Goal: Information Seeking & Learning: Learn about a topic

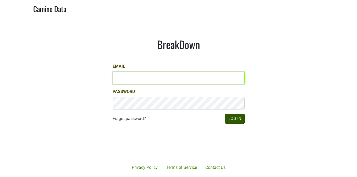
type input "ssaltz@aperture-cellars.com"
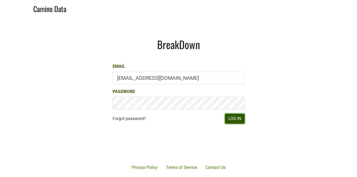
click at [233, 116] on button "Log In" at bounding box center [235, 119] width 20 height 10
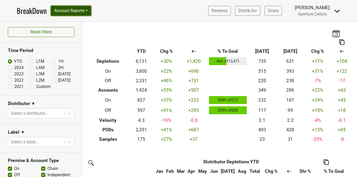
click at [65, 13] on button "Account Reports" at bounding box center [71, 11] width 40 height 10
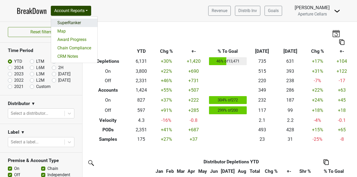
click at [71, 25] on link "SuperRanker" at bounding box center [74, 23] width 46 height 8
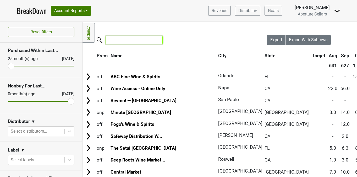
click at [137, 39] on input "search" at bounding box center [134, 40] width 57 height 8
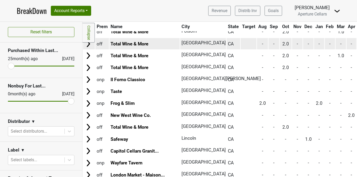
scroll to position [64, 0]
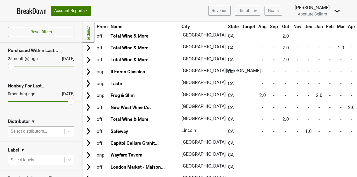
type input "ramen"
click at [53, 127] on div at bounding box center [36, 130] width 51 height 7
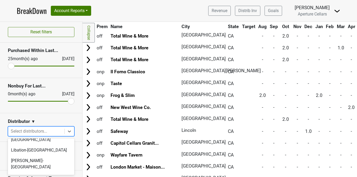
scroll to position [136, 0]
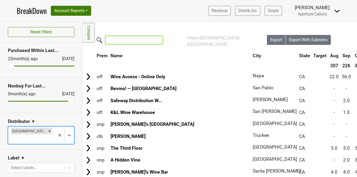
click at [126, 41] on input "search" at bounding box center [134, 40] width 57 height 8
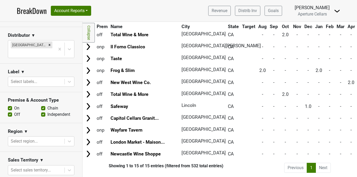
scroll to position [95, 0]
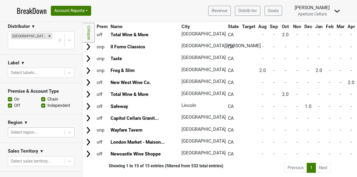
type input "ramen"
click at [43, 128] on div at bounding box center [36, 131] width 51 height 7
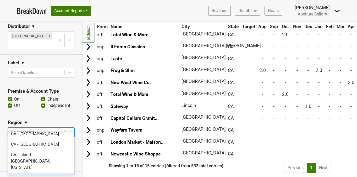
scroll to position [119, 0]
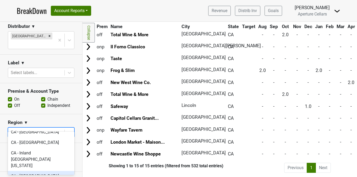
click at [37, 171] on div "CA - [GEOGRAPHIC_DATA][PERSON_NAME]" at bounding box center [41, 179] width 67 height 17
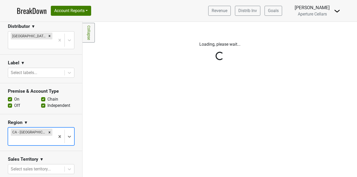
scroll to position [0, 0]
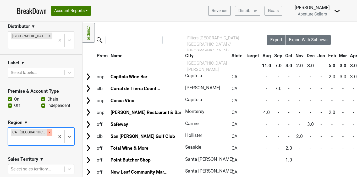
click at [47, 128] on div "Remove CA - Monterey Bay & Santa Cruz" at bounding box center [50, 131] width 6 height 7
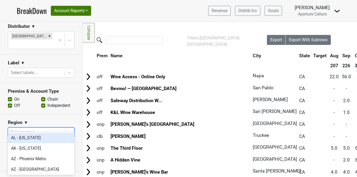
click at [48, 128] on div at bounding box center [36, 131] width 51 height 7
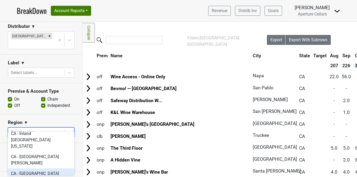
scroll to position [140, 0]
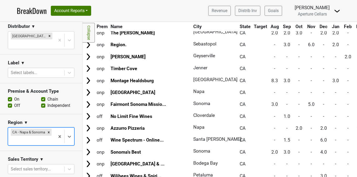
scroll to position [0, 0]
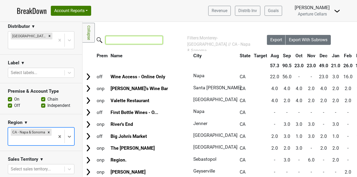
click at [124, 40] on input "search" at bounding box center [134, 40] width 57 height 8
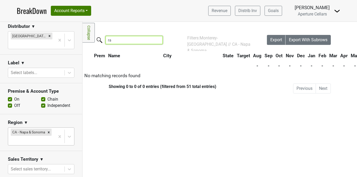
type input "r"
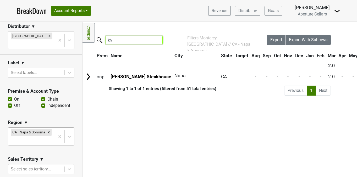
type input "k"
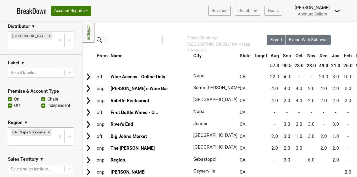
click at [173, 31] on div "Filters Collapse Loading, please wait... Please wait, your file is being downlo…" at bounding box center [220, 99] width 275 height 155
click at [141, 35] on label at bounding box center [123, 39] width 57 height 9
click at [141, 36] on input "search" at bounding box center [134, 40] width 57 height 8
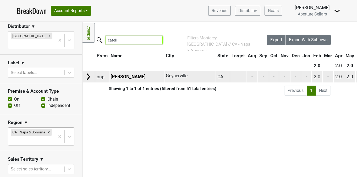
type input "catell"
click at [89, 76] on img at bounding box center [88, 77] width 8 height 8
